Goal: Task Accomplishment & Management: Complete application form

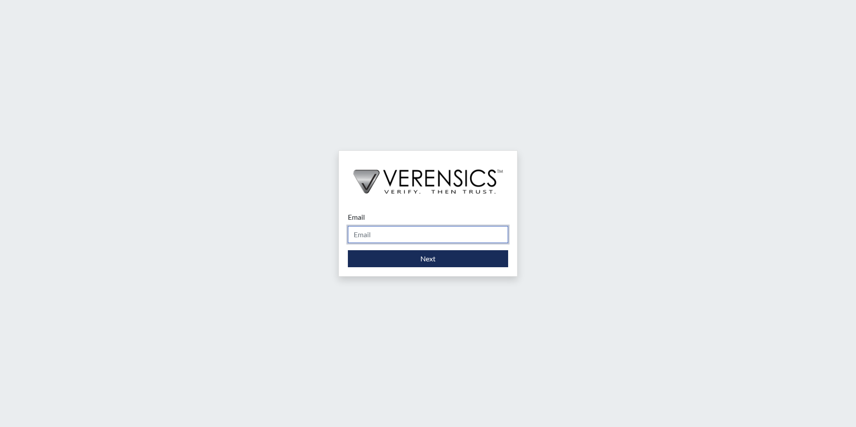
click at [390, 238] on input "Email" at bounding box center [428, 234] width 160 height 17
click at [402, 235] on input "Email" at bounding box center [428, 234] width 160 height 17
type input "[PERSON_NAME][EMAIL_ADDRESS][PERSON_NAME][DOMAIN_NAME]"
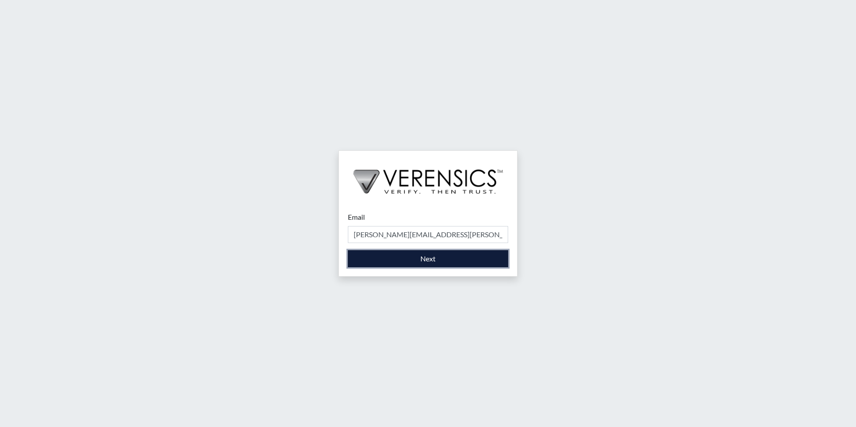
click at [428, 262] on button "Next" at bounding box center [428, 258] width 160 height 17
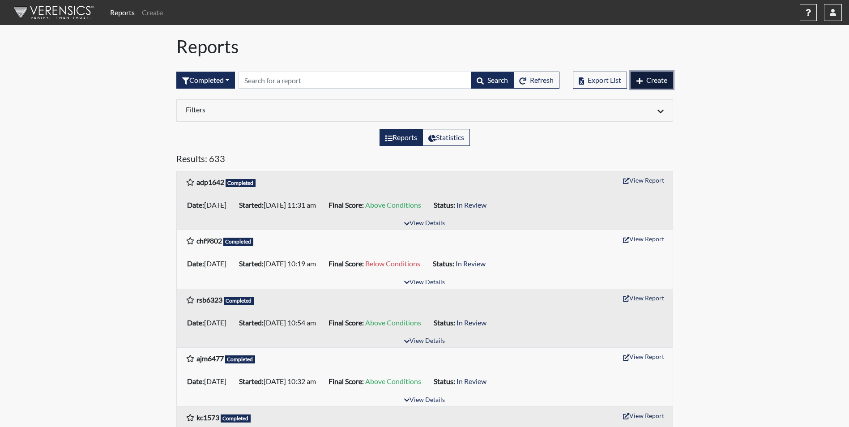
click at [659, 82] on span "Create" at bounding box center [656, 80] width 21 height 9
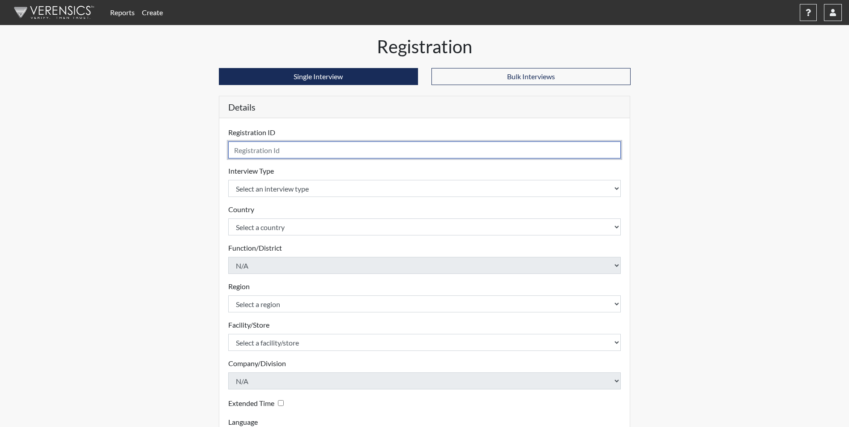
click at [316, 156] on input "text" at bounding box center [424, 149] width 393 height 17
type input "cdb4829"
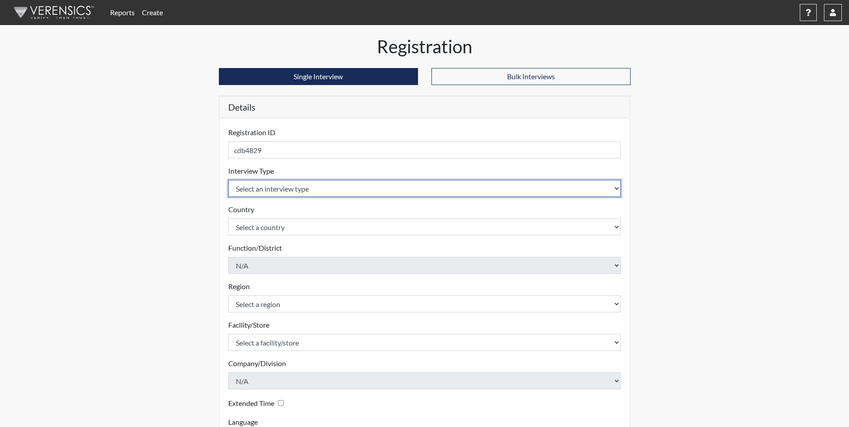
click at [333, 189] on select "Select an interview type Corrections Pre-Employment" at bounding box center [424, 188] width 393 height 17
select select "ff733e93-e1bf-11ea-9c9f-0eff0cf7eb8f"
click at [228, 180] on select "Select an interview type Corrections Pre-Employment" at bounding box center [424, 188] width 393 height 17
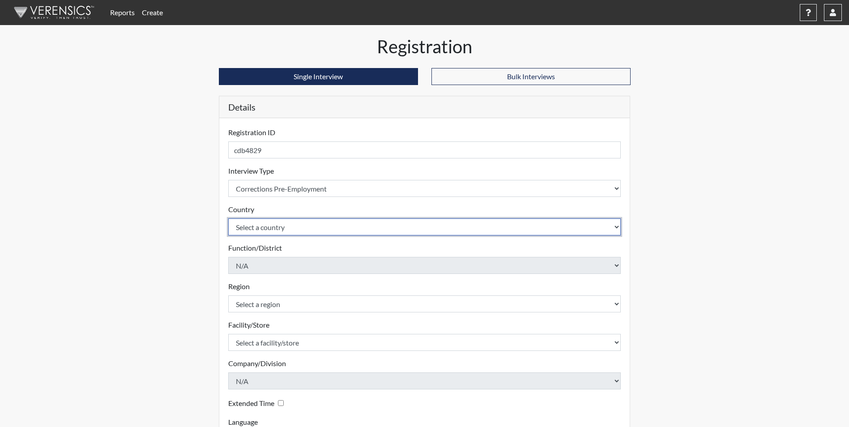
click at [318, 227] on select "Select a country [GEOGRAPHIC_DATA] [GEOGRAPHIC_DATA]" at bounding box center [424, 226] width 393 height 17
select select "united-states-of-[GEOGRAPHIC_DATA]"
click at [228, 218] on select "Select a country [GEOGRAPHIC_DATA] [GEOGRAPHIC_DATA]" at bounding box center [424, 226] width 393 height 17
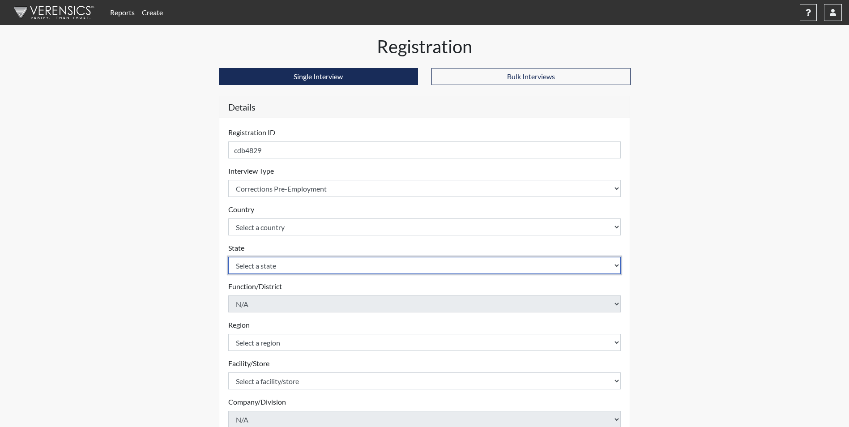
click at [302, 264] on select "Select a state [US_STATE] [US_STATE] [US_STATE] [US_STATE] [US_STATE] [US_STATE…" at bounding box center [424, 265] width 393 height 17
select select "GA"
click at [228, 257] on select "Select a state [US_STATE] [US_STATE] [US_STATE] [US_STATE] [US_STATE] [US_STATE…" at bounding box center [424, 265] width 393 height 17
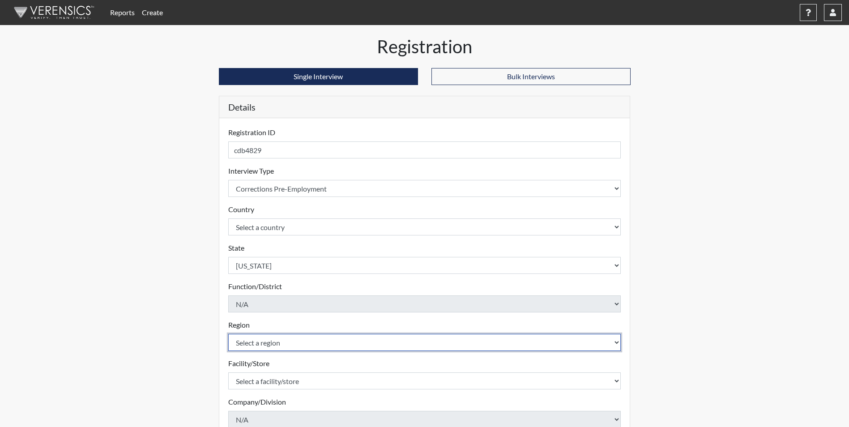
click at [264, 345] on select "Select a region [GEOGRAPHIC_DATA]" at bounding box center [424, 342] width 393 height 17
select select "51976826-f18e-4b67-8d3b-b0a0fa2f97ff"
click at [228, 334] on select "Select a region [GEOGRAPHIC_DATA]" at bounding box center [424, 342] width 393 height 17
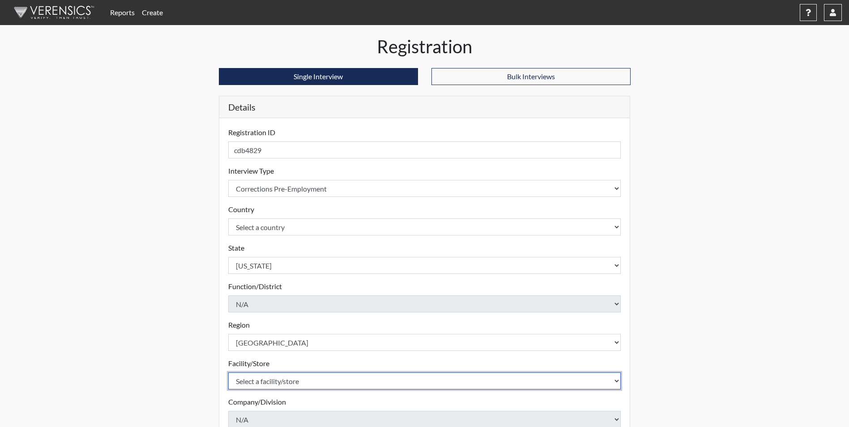
click at [261, 381] on select "Select a facility/store [PERSON_NAME] [PERSON_NAME] PSATC" at bounding box center [424, 380] width 393 height 17
select select "2bf4b575-5263-4093-9a0c-a4d6e4f1d94a"
click at [228, 372] on select "Select a facility/store [PERSON_NAME] [PERSON_NAME] PSATC" at bounding box center [424, 380] width 393 height 17
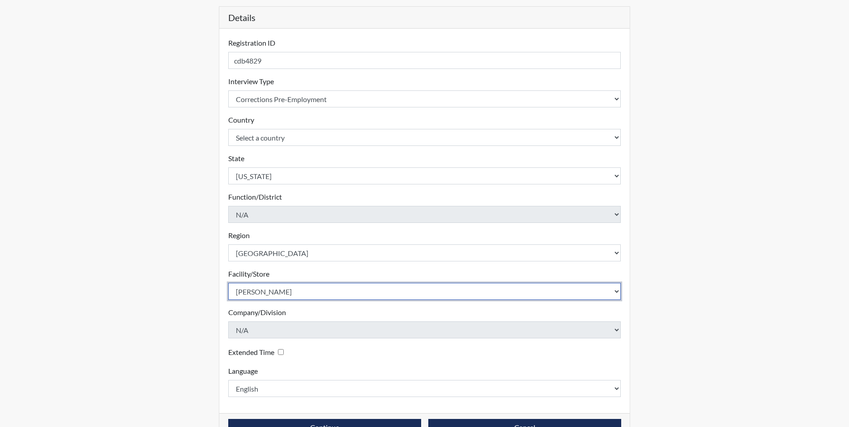
scroll to position [115, 0]
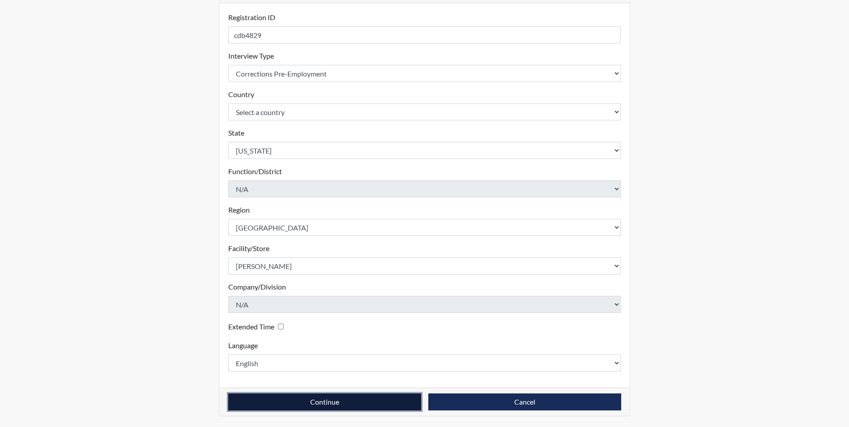
click at [274, 396] on button "Continue" at bounding box center [324, 401] width 193 height 17
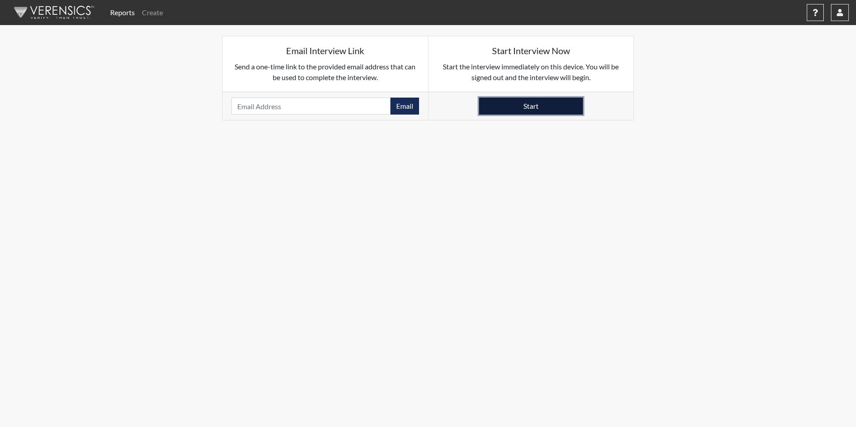
click at [491, 102] on button "Start" at bounding box center [531, 106] width 104 height 17
